Goal: Find specific page/section: Find specific page/section

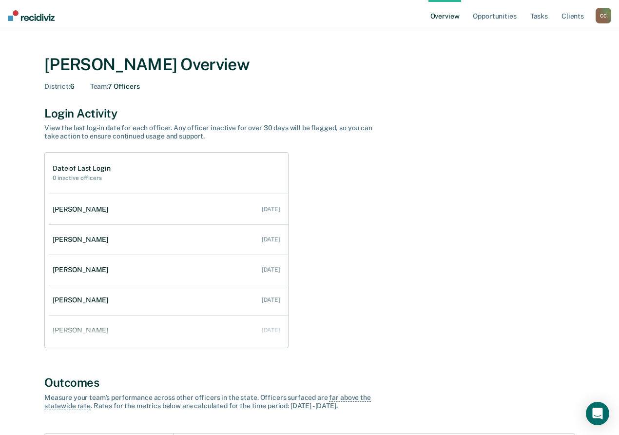
click at [607, 11] on div "C C" at bounding box center [604, 16] width 16 height 16
click at [546, 62] on link "Go to Operations" at bounding box center [564, 63] width 78 height 8
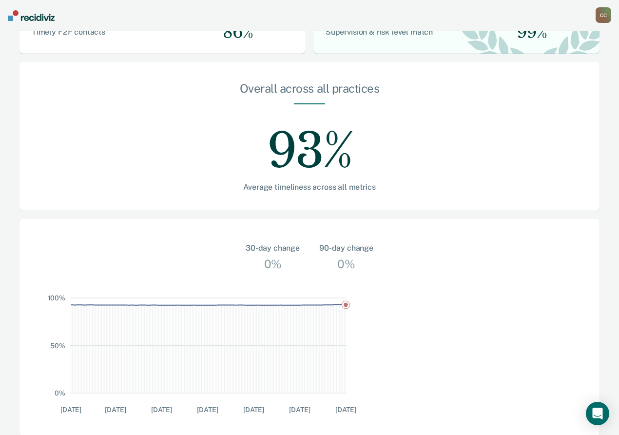
scroll to position [256, 0]
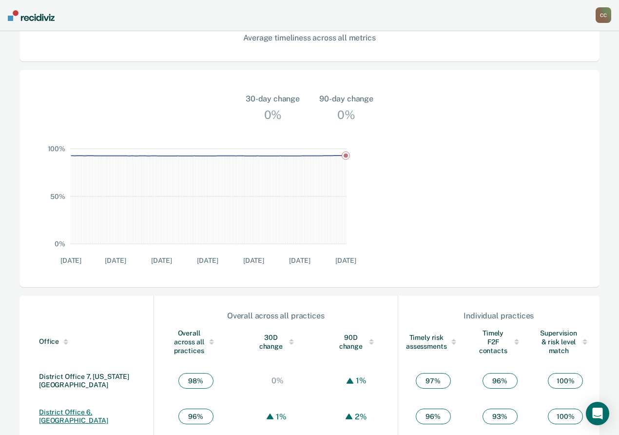
click at [83, 408] on link "District Office 6, [GEOGRAPHIC_DATA]" at bounding box center [73, 416] width 69 height 16
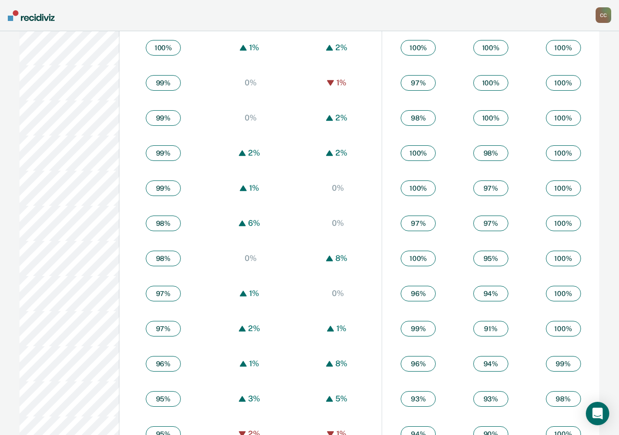
scroll to position [645, 0]
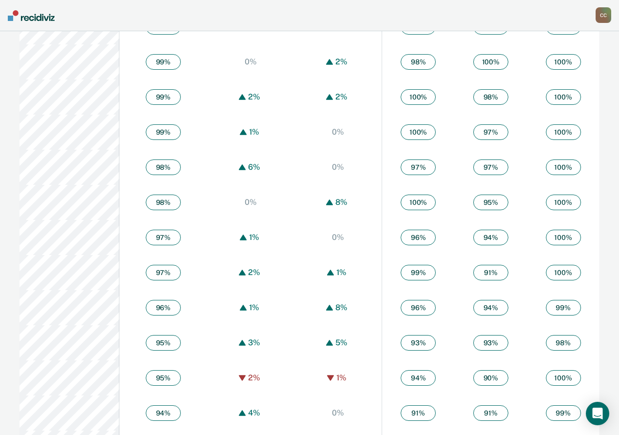
click at [607, 13] on div "C C" at bounding box center [604, 15] width 16 height 16
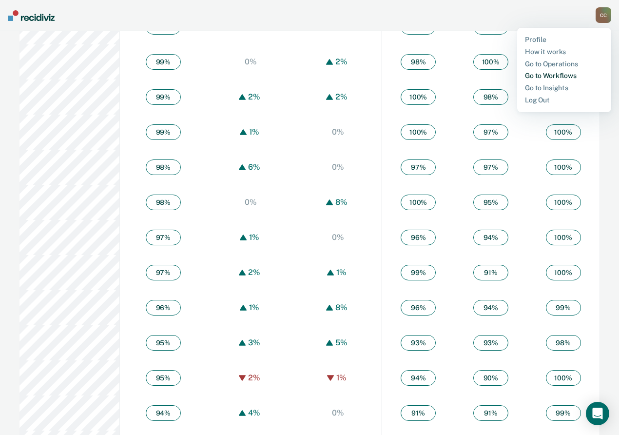
click at [537, 75] on link "Go to Workflows" at bounding box center [564, 76] width 78 height 8
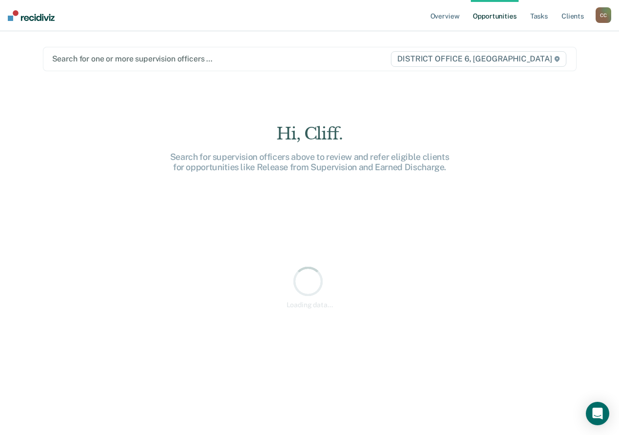
click at [244, 59] on div at bounding box center [221, 58] width 338 height 11
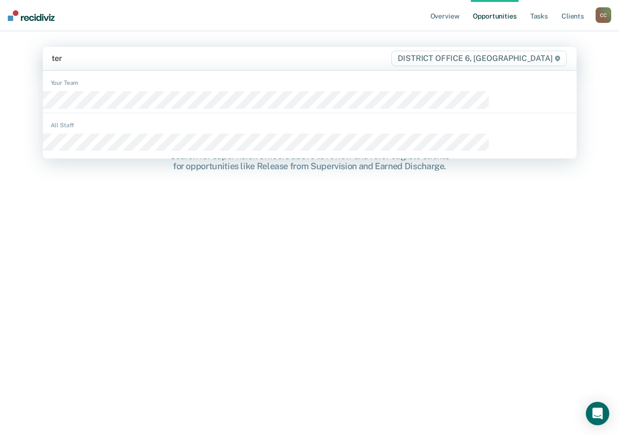
type input "terr"
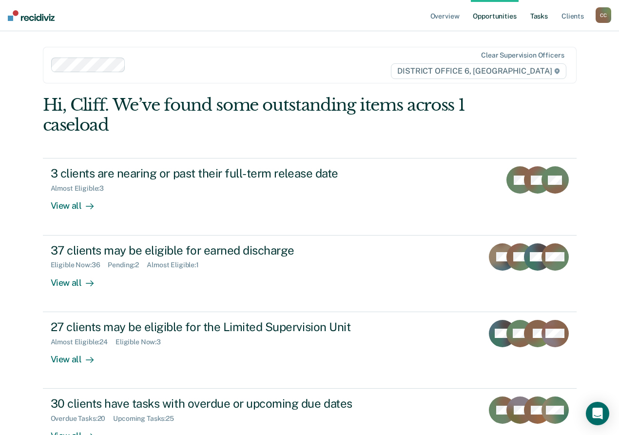
click at [546, 18] on link "Tasks" at bounding box center [539, 15] width 21 height 31
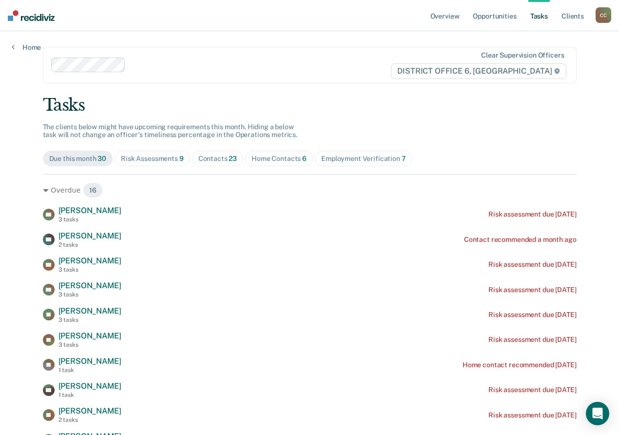
click at [184, 158] on div "Risk Assessments 9" at bounding box center [152, 159] width 63 height 8
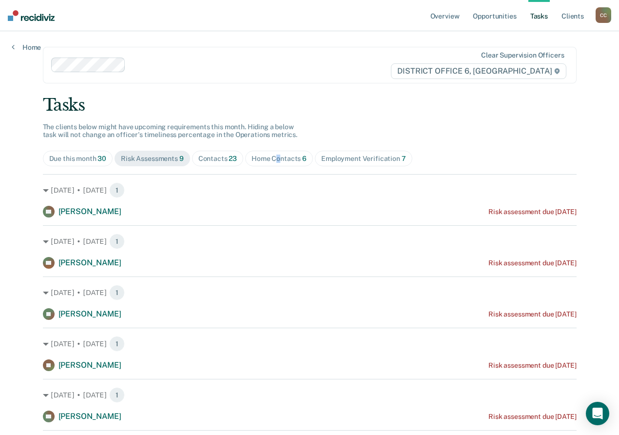
click at [307, 157] on div "Home Contacts 6" at bounding box center [279, 159] width 55 height 8
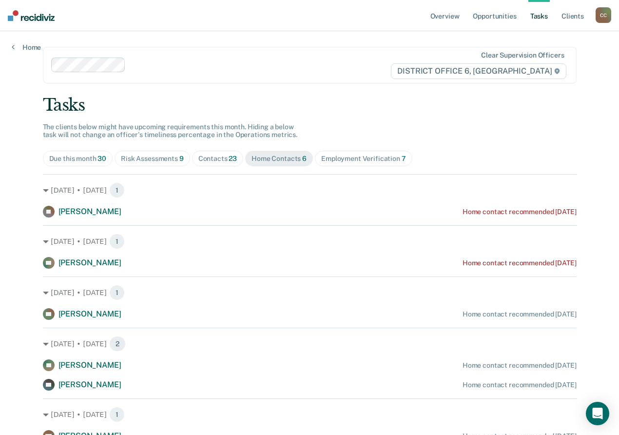
click at [237, 159] on div "Contacts 23" at bounding box center [217, 159] width 39 height 8
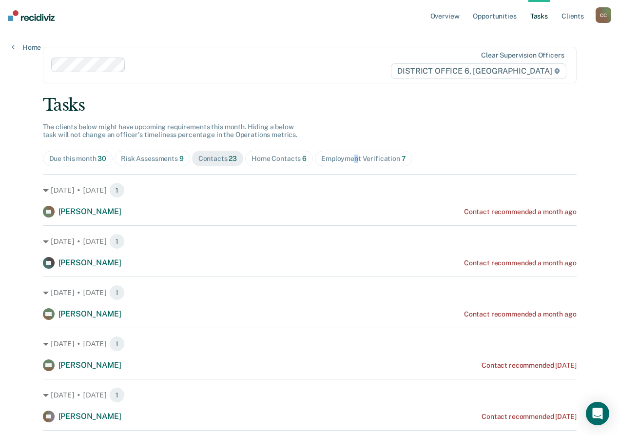
click at [398, 157] on div "Employment Verification 7" at bounding box center [363, 159] width 85 height 8
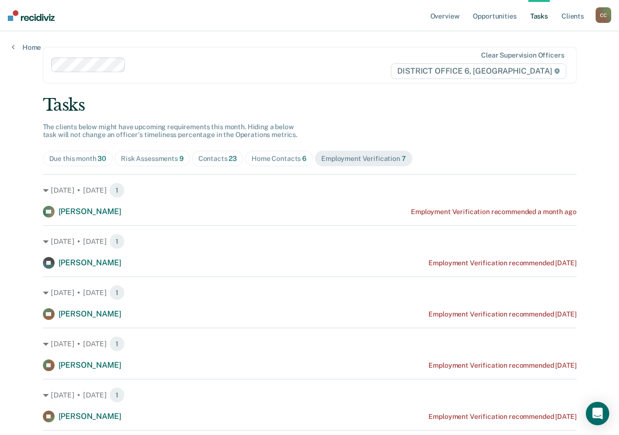
click at [301, 156] on div "Home Contacts 6" at bounding box center [279, 159] width 55 height 8
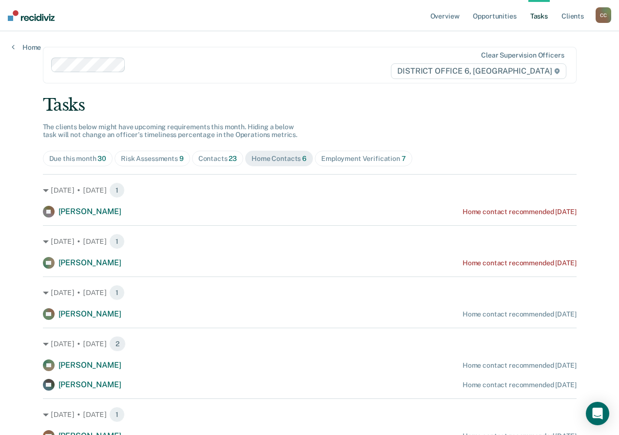
click at [237, 162] on div "Contacts 23" at bounding box center [217, 159] width 39 height 8
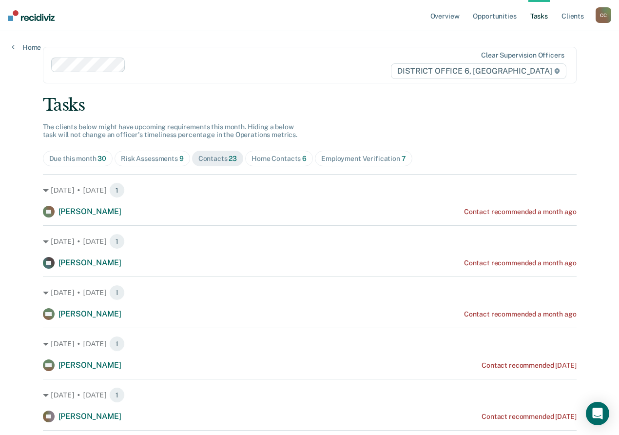
click at [184, 161] on div "Risk Assessments 9" at bounding box center [152, 159] width 63 height 8
click at [107, 157] on div "Due this month 30" at bounding box center [78, 159] width 58 height 8
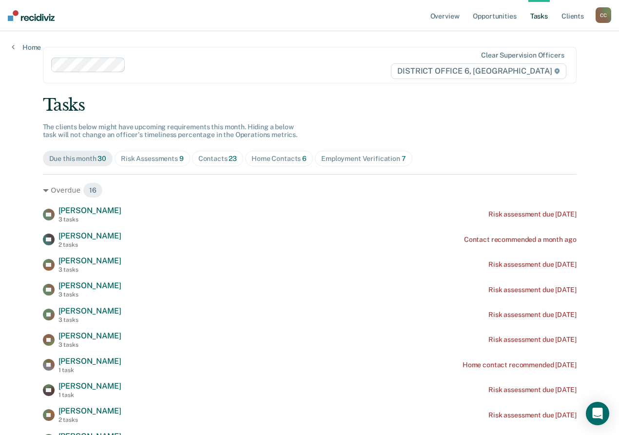
click at [184, 162] on div "Risk Assessments 9" at bounding box center [152, 159] width 63 height 8
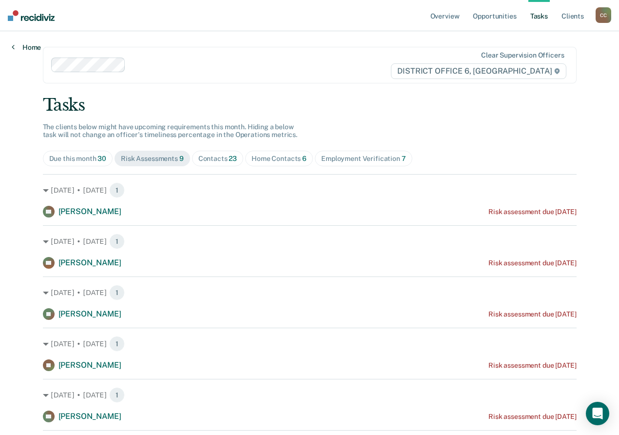
click at [12, 45] on icon at bounding box center [13, 47] width 3 height 8
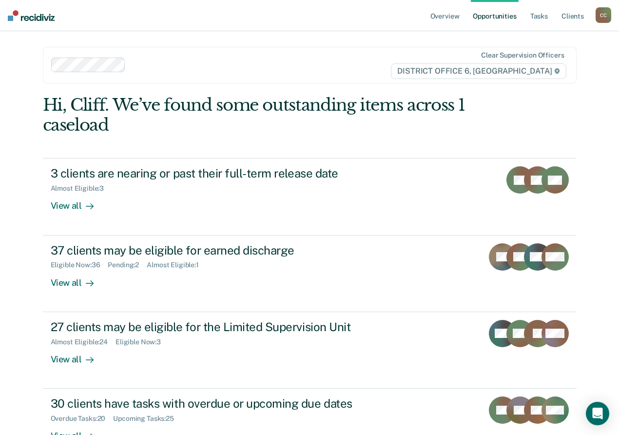
click at [12, 45] on div "Overview Opportunities Tasks Client s [PERSON_NAME] Profile How it works Go to …" at bounding box center [309, 252] width 619 height 504
click at [597, 16] on div "C C" at bounding box center [604, 15] width 16 height 16
click at [530, 61] on link "Go to Operations" at bounding box center [564, 64] width 78 height 8
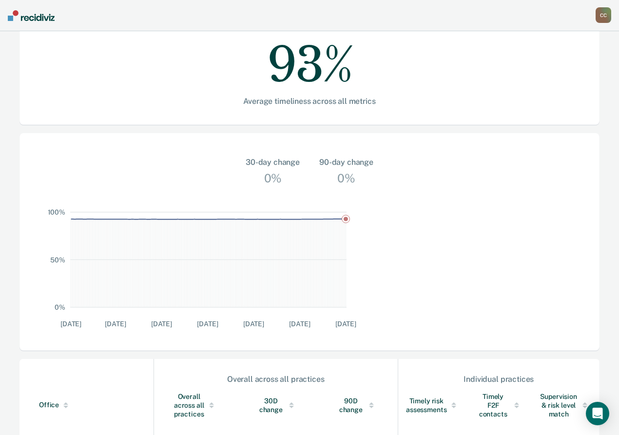
scroll to position [244, 0]
